Goal: Task Accomplishment & Management: Manage account settings

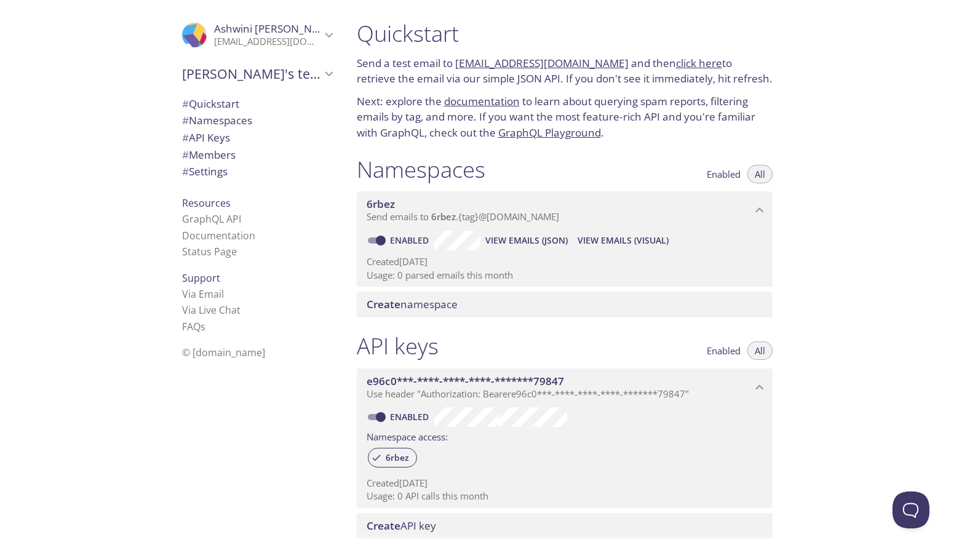
click at [301, 31] on span "Ashwini Jindal" at bounding box center [267, 29] width 107 height 14
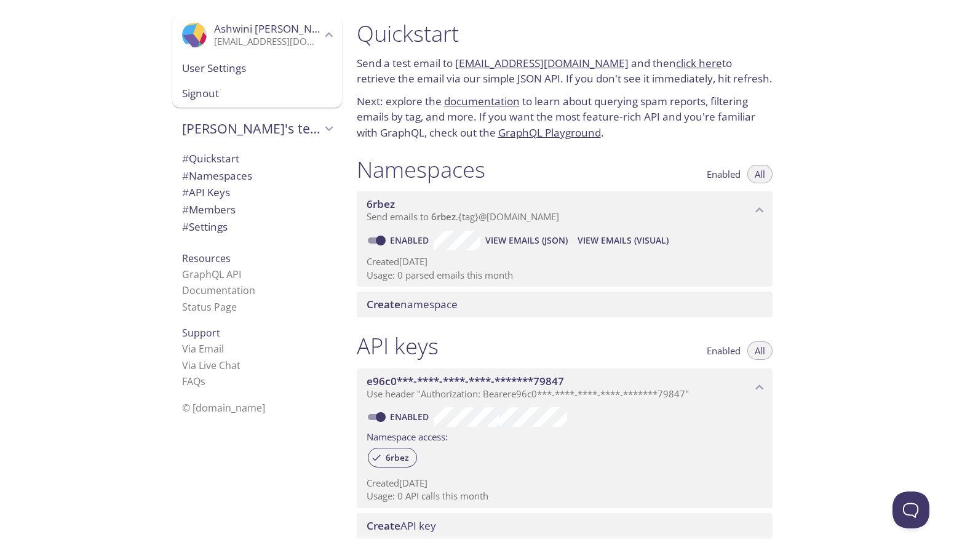
click at [301, 31] on span "Ashwini Jindal" at bounding box center [267, 29] width 107 height 14
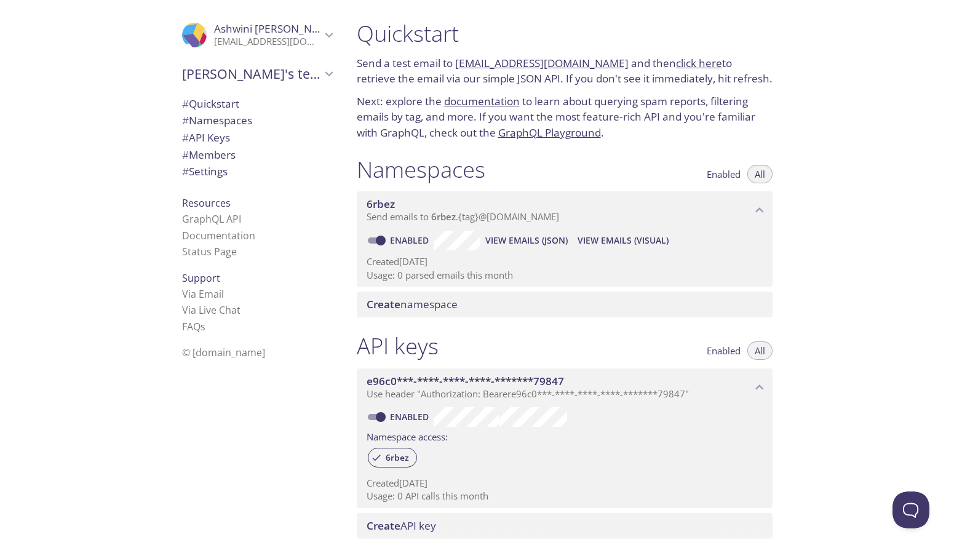
click at [301, 31] on span "Ashwini Jindal" at bounding box center [267, 29] width 107 height 14
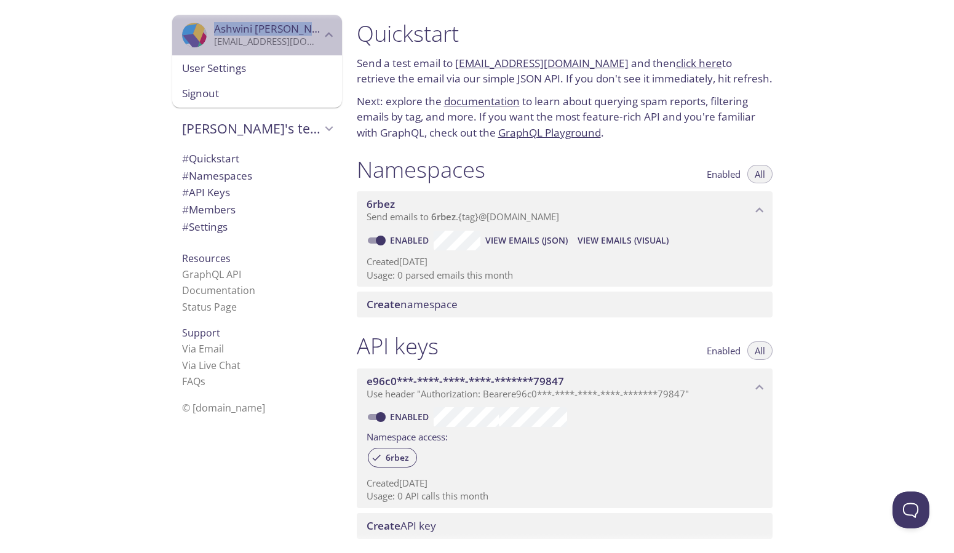
click at [301, 31] on span "Ashwini Jindal" at bounding box center [267, 29] width 107 height 14
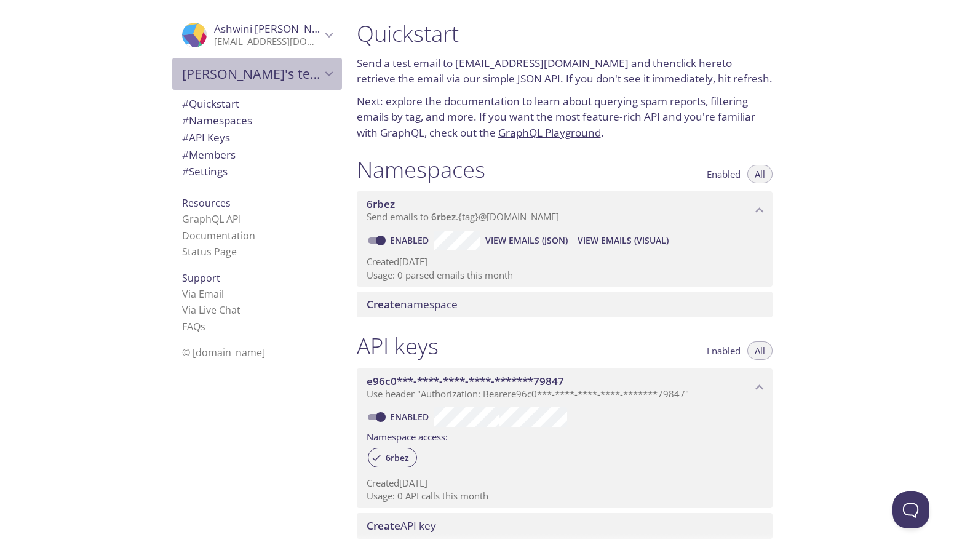
click at [321, 74] on icon "Ashwini's team" at bounding box center [329, 74] width 16 height 16
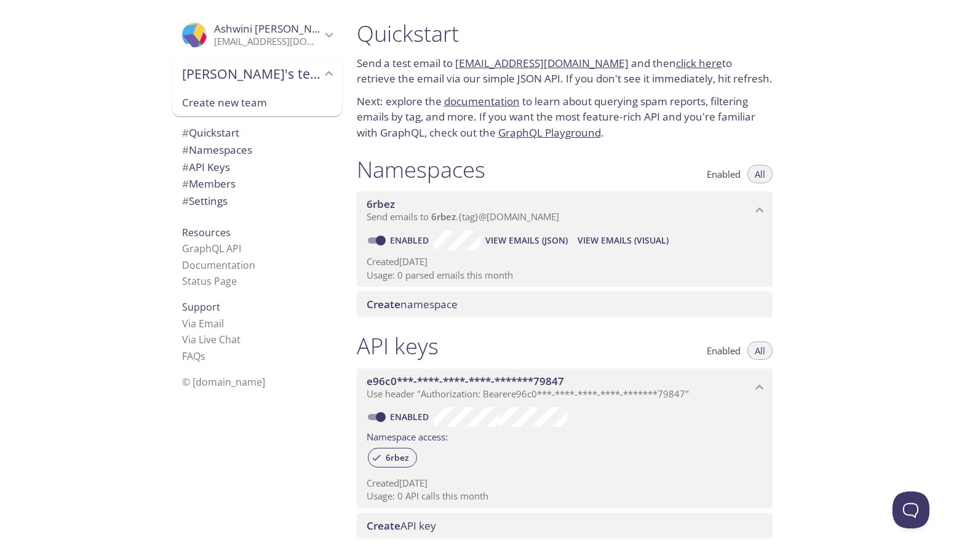
click at [321, 74] on icon "Ashwini's team" at bounding box center [329, 74] width 16 height 16
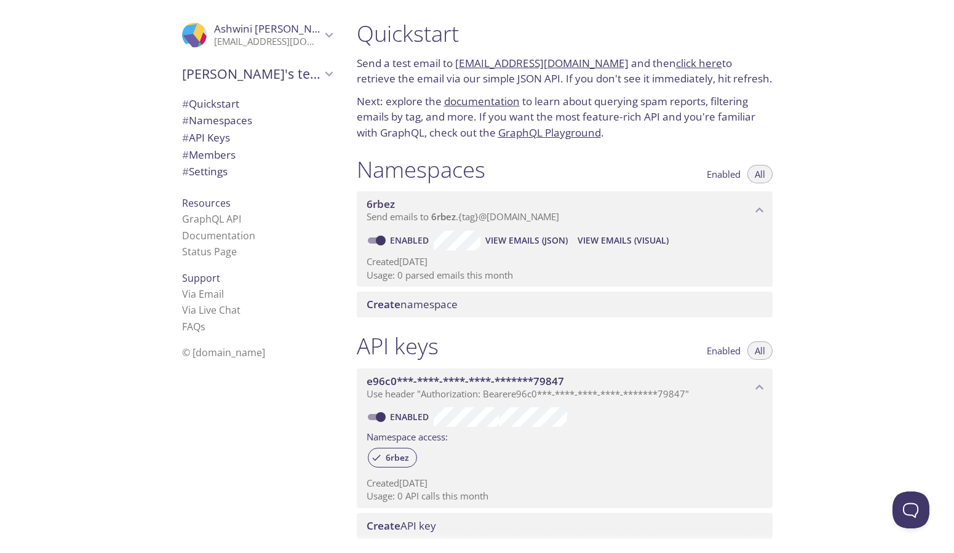
click at [264, 38] on p "asjindal87@gmail.com" at bounding box center [267, 42] width 107 height 12
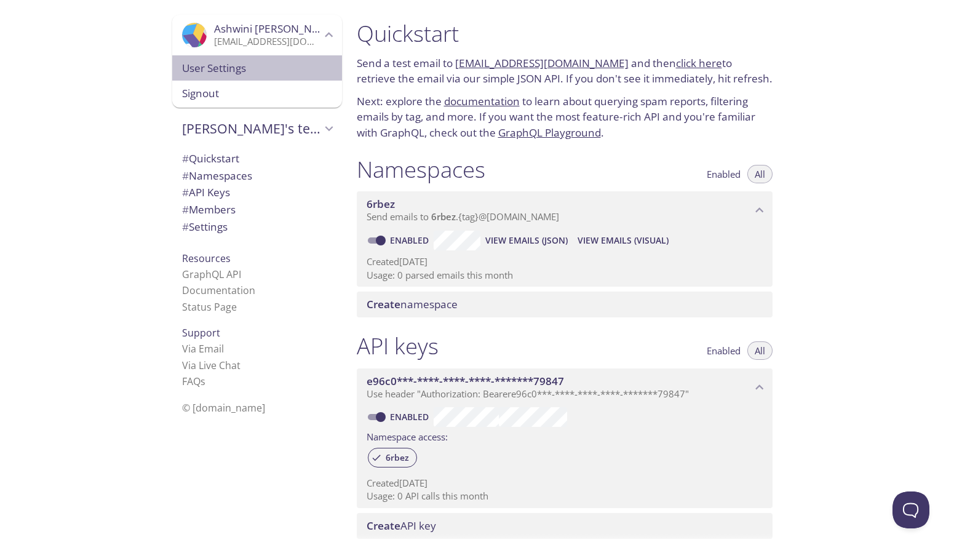
click at [237, 62] on span "User Settings" at bounding box center [257, 68] width 150 height 16
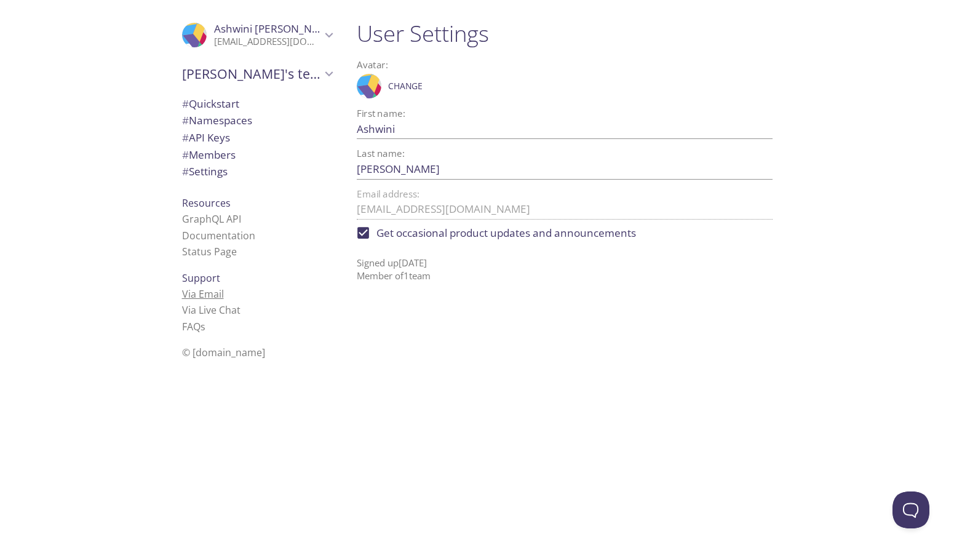
click at [196, 288] on link "Via Email" at bounding box center [203, 294] width 42 height 14
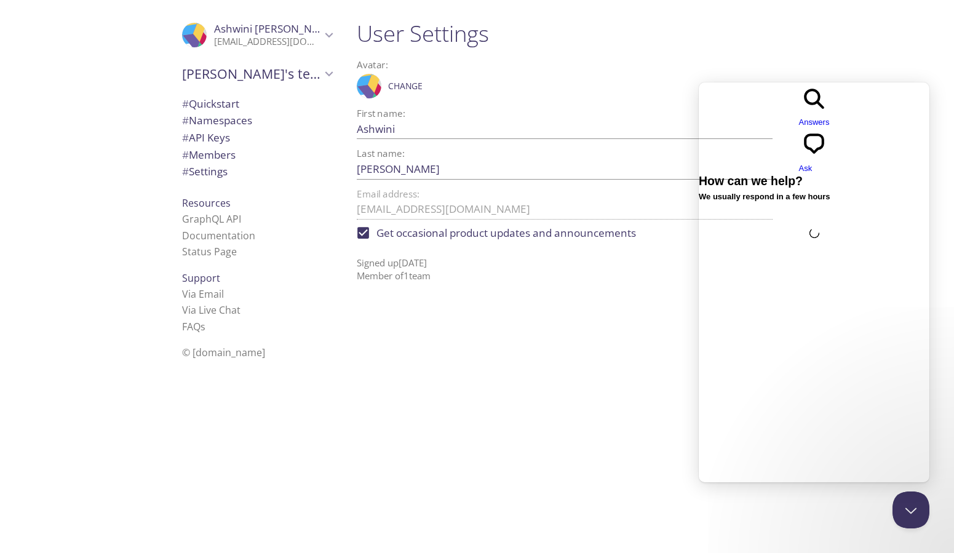
click at [637, 57] on div "Avatar: .cls-1 { fill: #6d5ca8; } .cls-2 { fill: #3fc191; } .cls-3 { fill: #3b4…" at bounding box center [565, 79] width 416 height 49
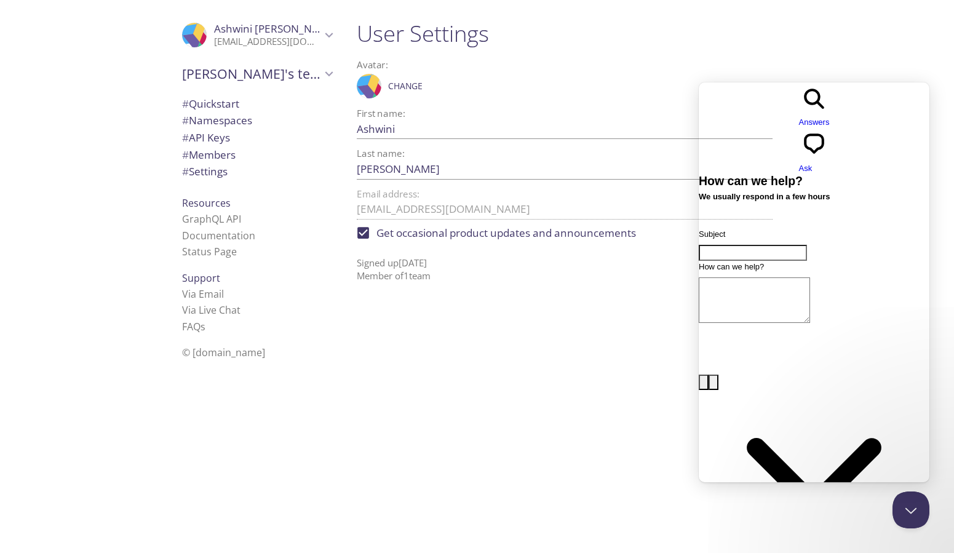
click at [206, 101] on span "# Quickstart" at bounding box center [210, 104] width 57 height 14
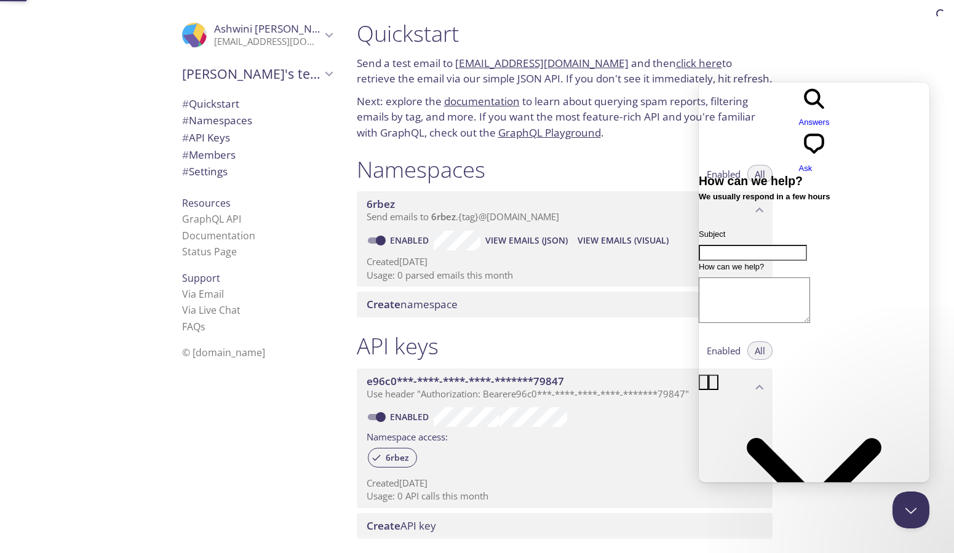
scroll to position [20, 0]
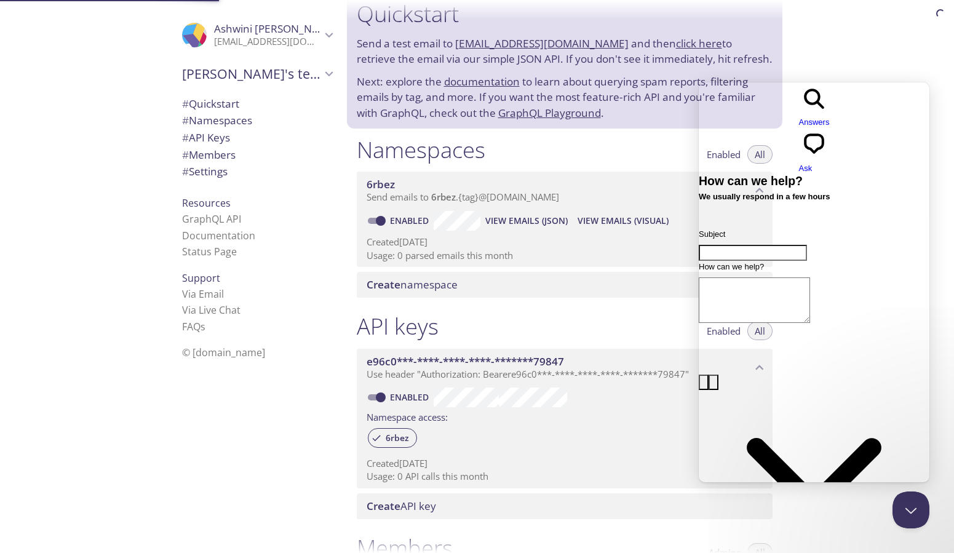
click at [231, 117] on span "# Namespaces" at bounding box center [217, 120] width 70 height 14
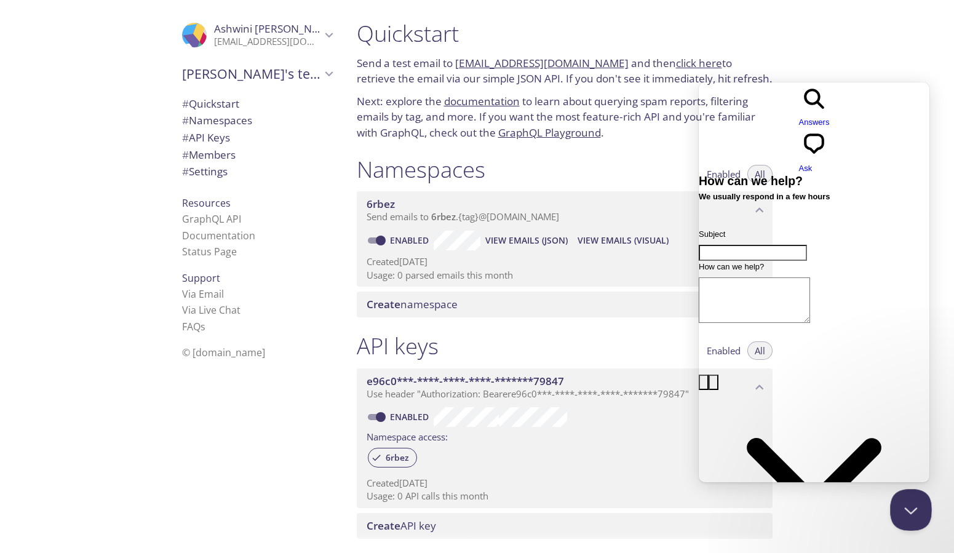
click at [911, 515] on button "Close Beacon popover" at bounding box center [908, 507] width 37 height 37
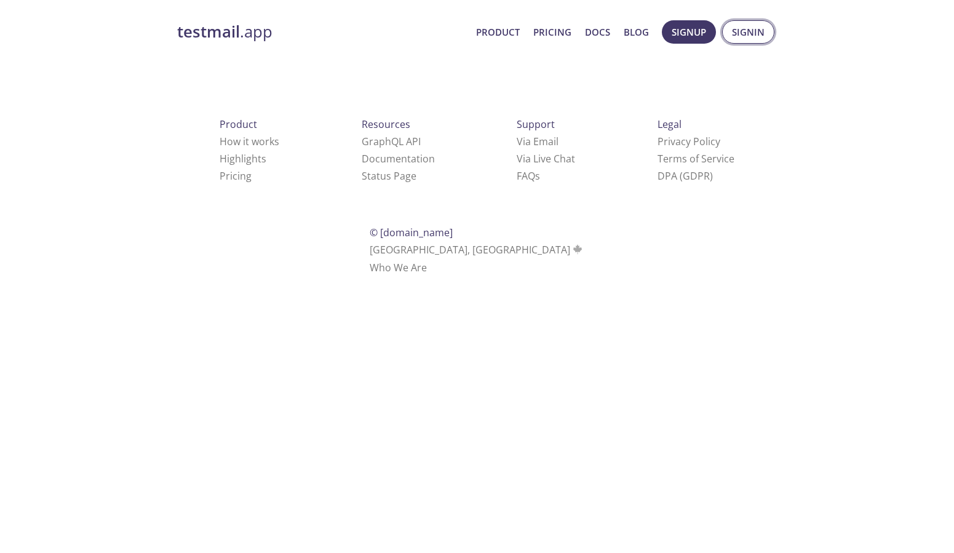
click at [750, 34] on span "Signin" at bounding box center [748, 32] width 33 height 16
click at [750, 31] on span "Signin" at bounding box center [748, 32] width 33 height 16
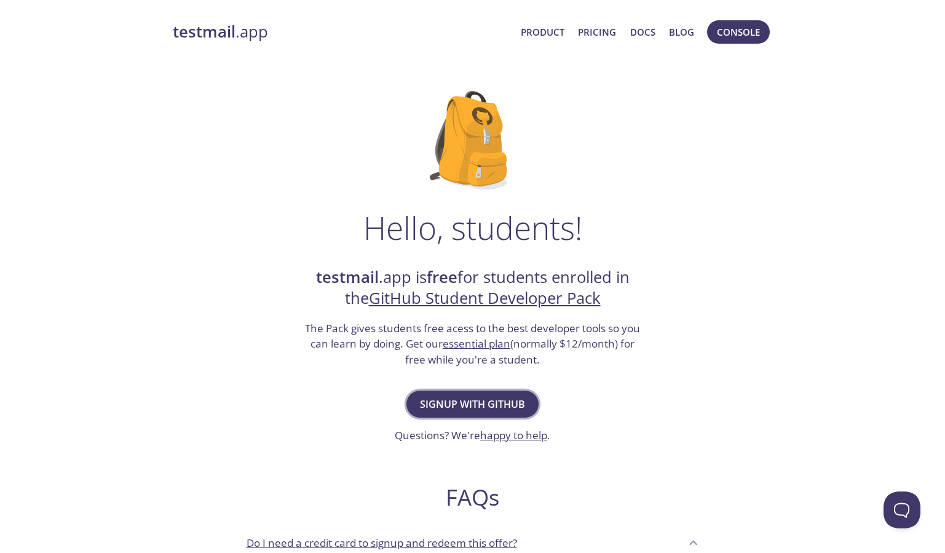
click at [514, 405] on span "Signup with GitHub" at bounding box center [472, 403] width 105 height 17
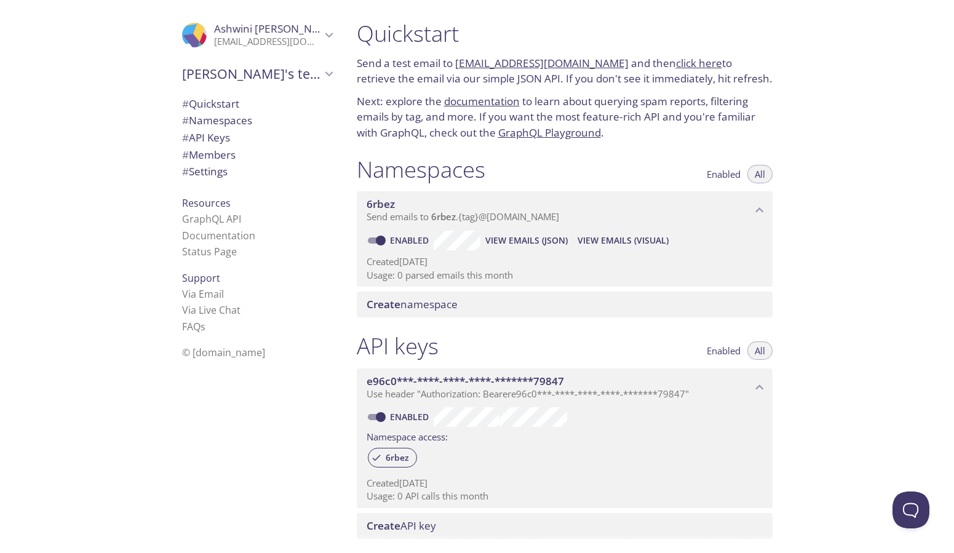
click at [238, 74] on span "Ashwini's team" at bounding box center [251, 73] width 139 height 17
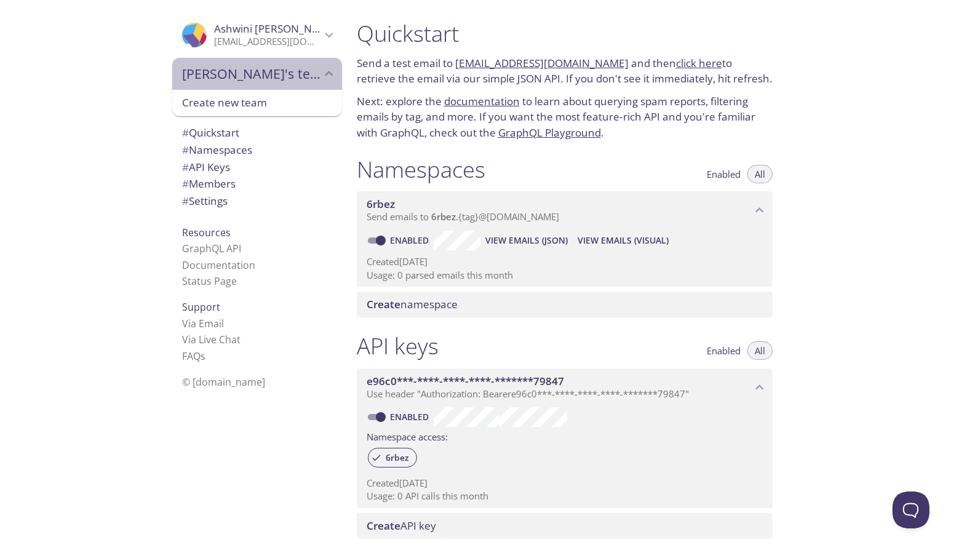
click at [238, 74] on span "Ashwini's team" at bounding box center [251, 73] width 139 height 17
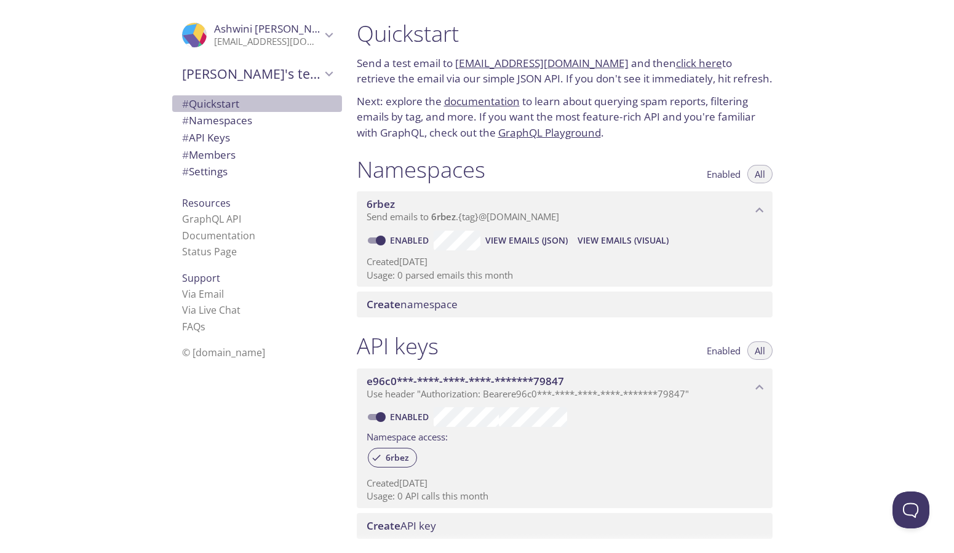
click at [216, 108] on span "# Quickstart" at bounding box center [210, 104] width 57 height 14
click at [212, 119] on span "# Namespaces" at bounding box center [217, 120] width 70 height 14
click at [464, 300] on span "Create namespace" at bounding box center [567, 305] width 401 height 14
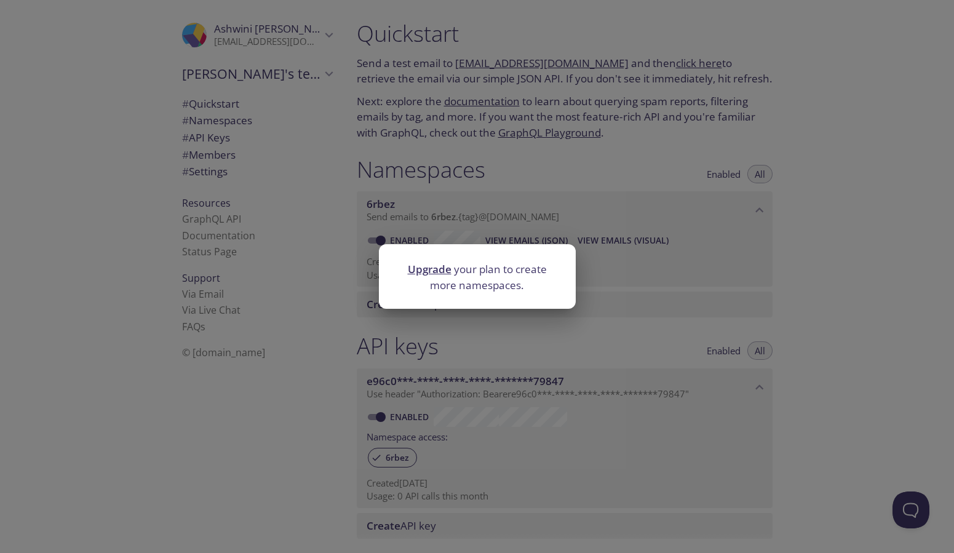
click at [674, 306] on div "Upgrade your plan to create more namespaces." at bounding box center [477, 276] width 954 height 553
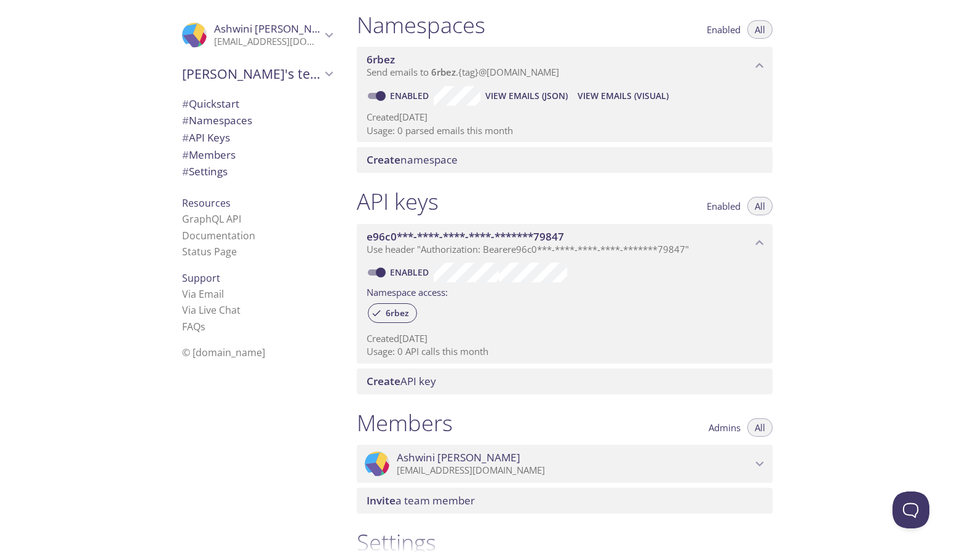
scroll to position [311, 0]
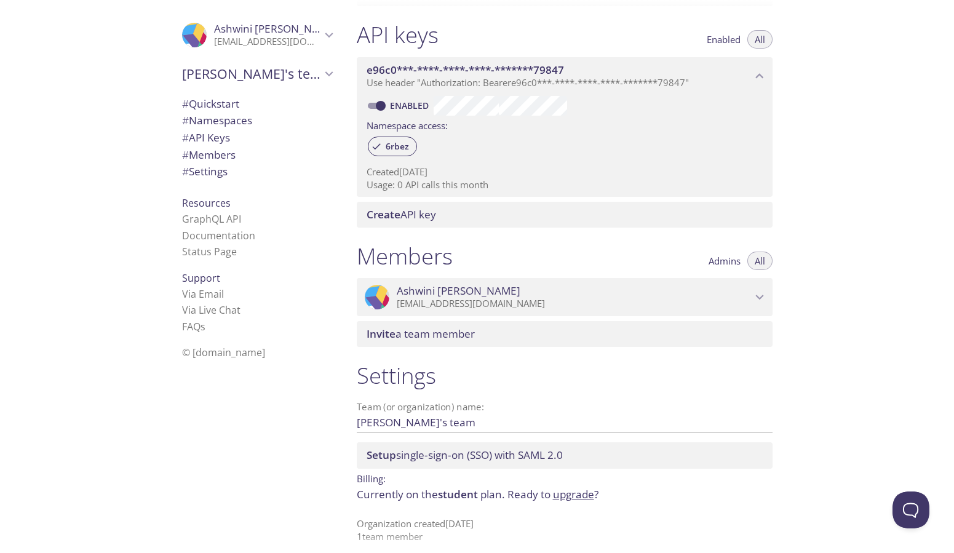
click at [416, 208] on span "Create API key" at bounding box center [401, 214] width 69 height 14
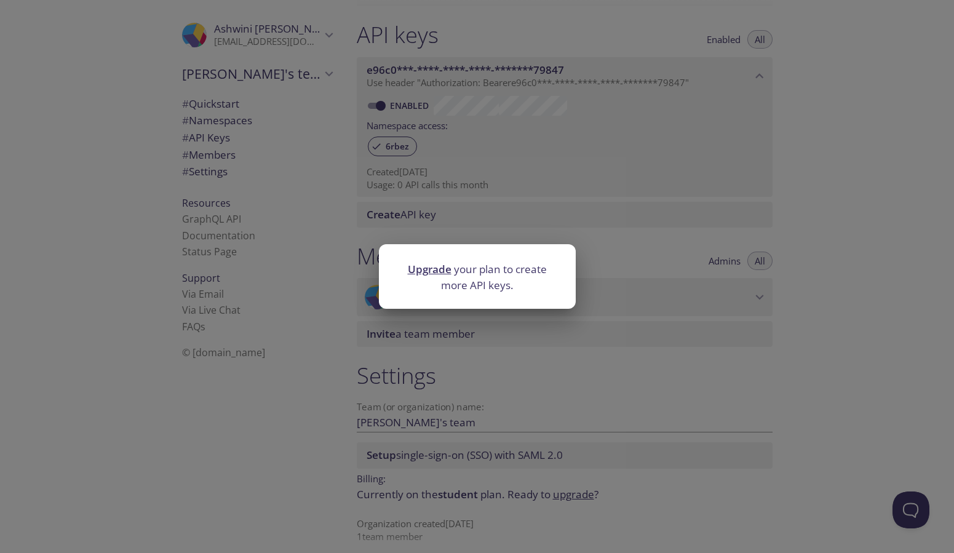
click at [632, 232] on div "Upgrade your plan to create more API keys." at bounding box center [477, 276] width 954 height 553
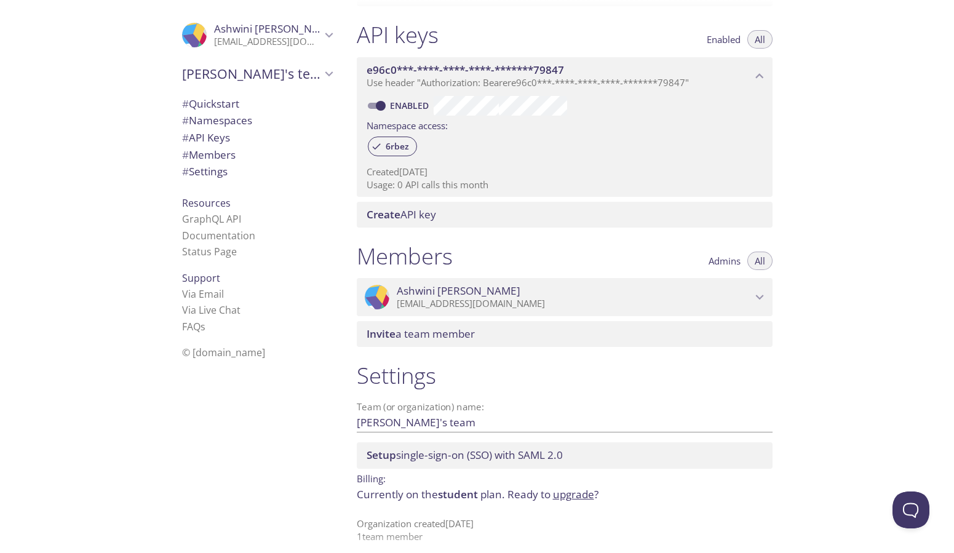
click at [504, 321] on div "Invite a team member" at bounding box center [565, 334] width 416 height 26
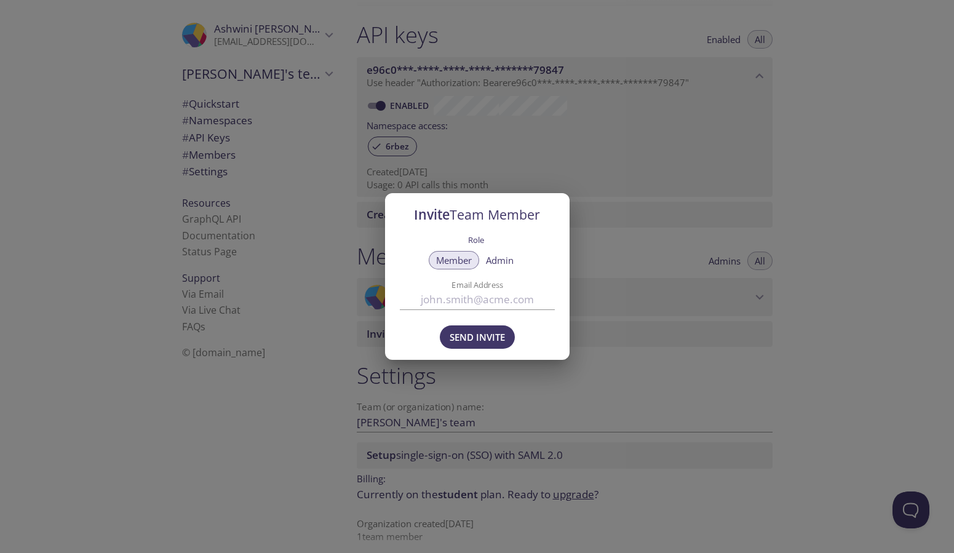
click at [624, 229] on div "Invite Team Member Role Member Admin Email Address Send Invite" at bounding box center [477, 276] width 954 height 553
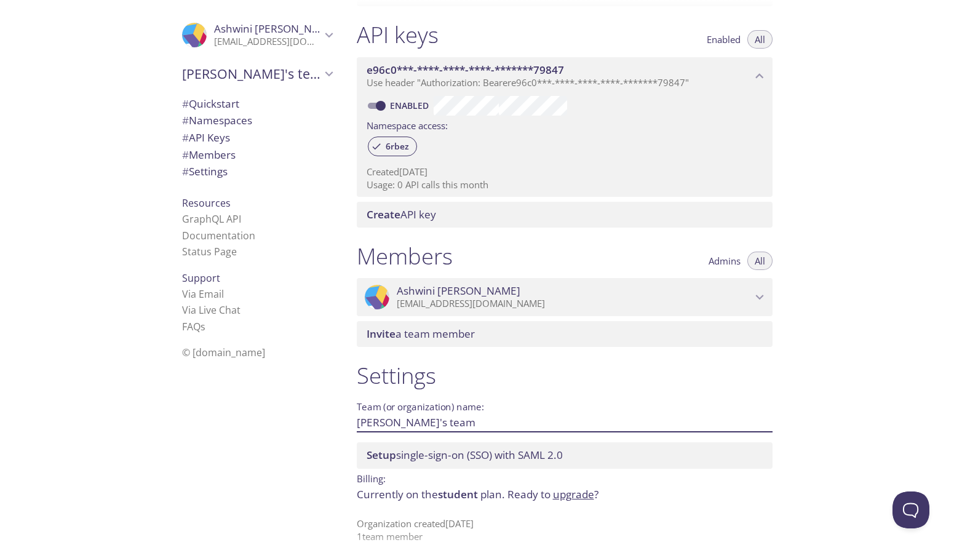
click at [517, 417] on input "Ashwini's team" at bounding box center [545, 422] width 376 height 20
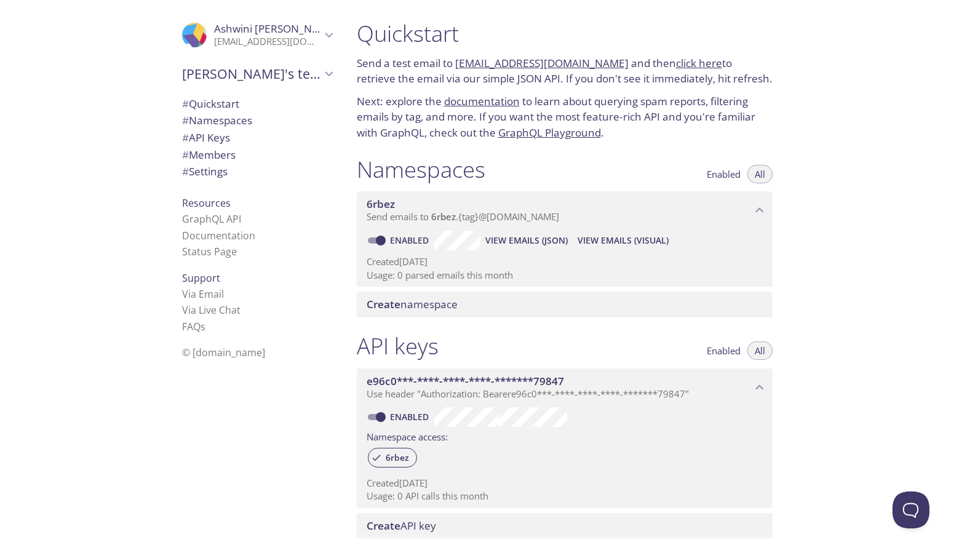
click at [328, 36] on icon "Ashwini Jindal" at bounding box center [329, 35] width 16 height 16
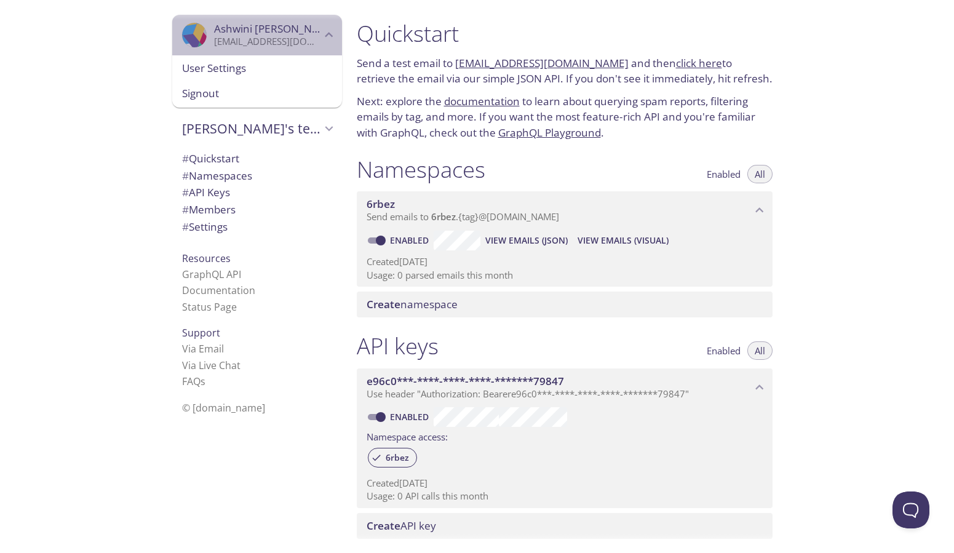
click at [328, 36] on icon "Ashwini Jindal" at bounding box center [329, 35] width 16 height 16
